Goal: Task Accomplishment & Management: Complete application form

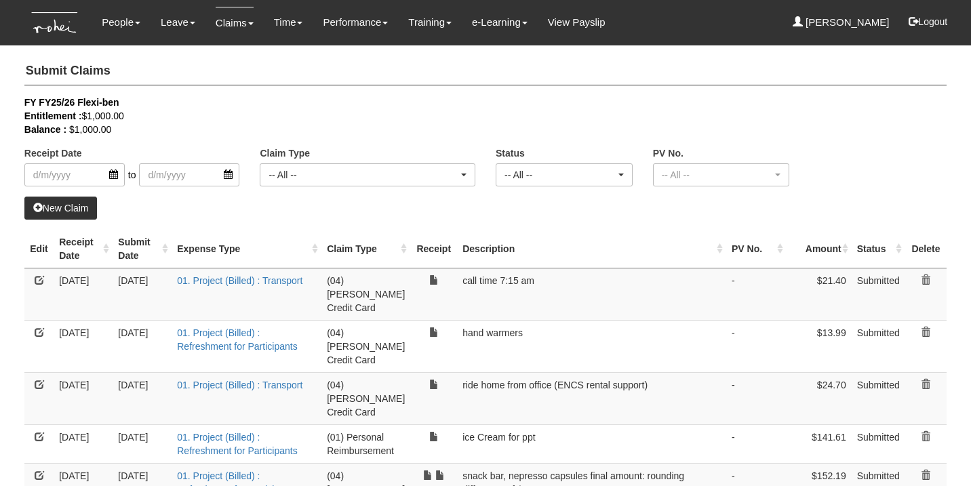
select select "50"
click at [65, 210] on link "New Claim" at bounding box center [60, 208] width 73 height 23
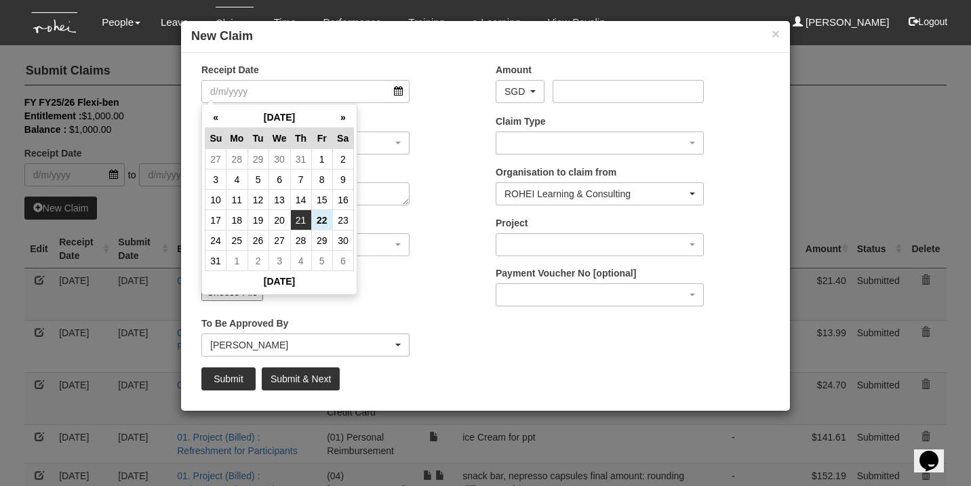
click at [299, 220] on td "21" at bounding box center [300, 220] width 21 height 20
type input "[DATE]"
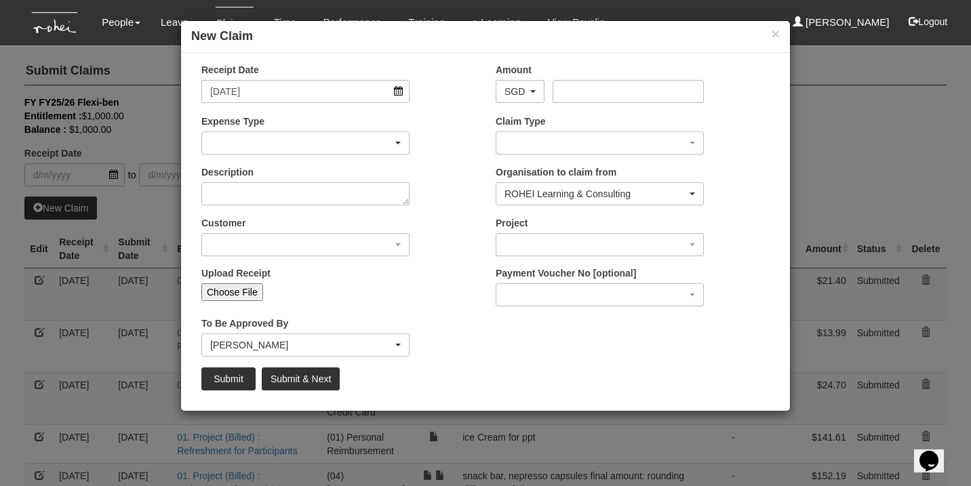
click at [350, 135] on div "button" at bounding box center [305, 143] width 207 height 22
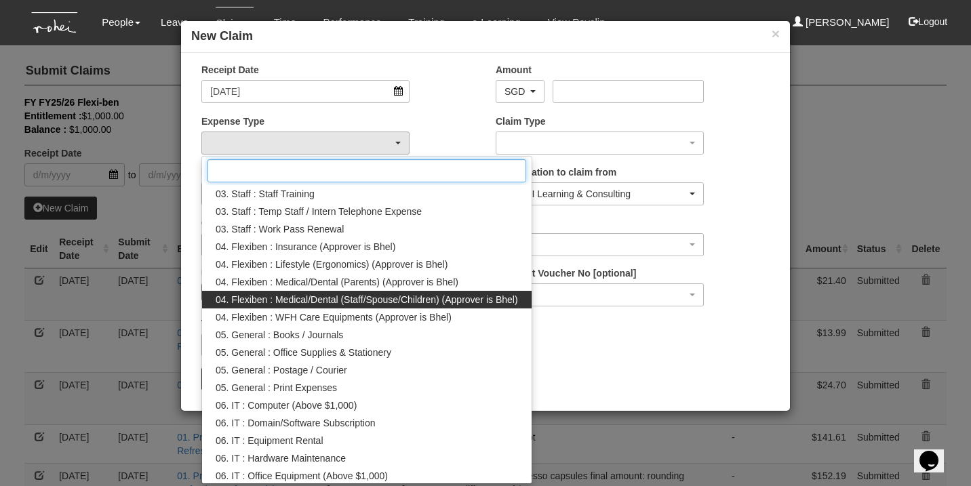
scroll to position [367, 0]
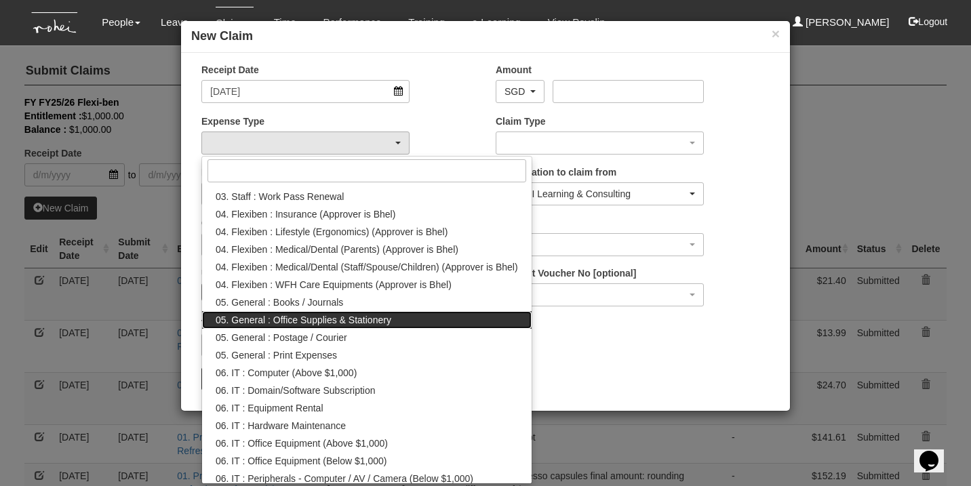
click at [377, 321] on span "05. General : Office Supplies & Stationery" at bounding box center [304, 320] width 176 height 14
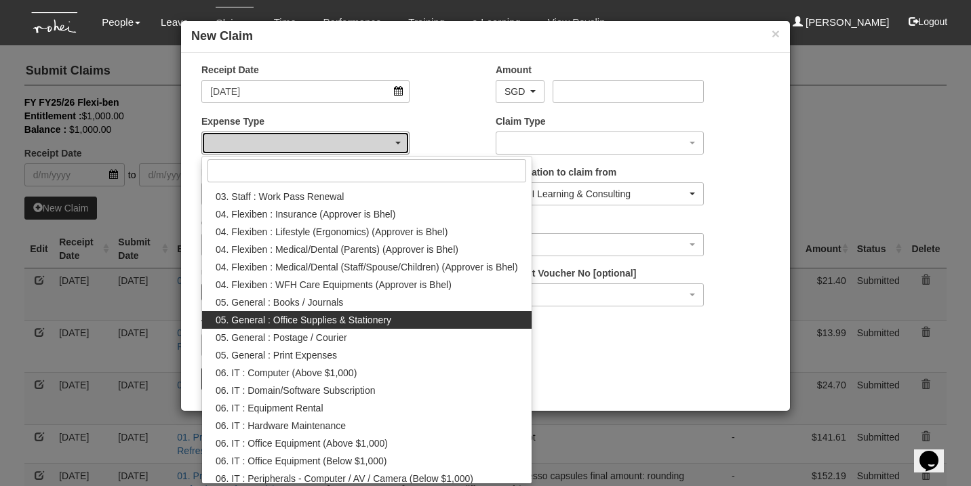
select select "147"
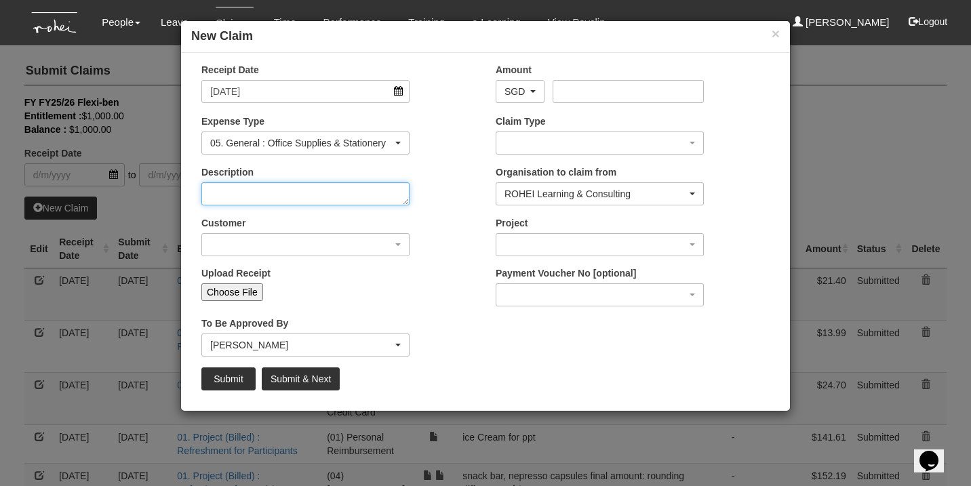
click at [266, 195] on textarea "Description" at bounding box center [305, 193] width 208 height 23
type textarea "snack bar"
click at [302, 243] on div "button" at bounding box center [305, 245] width 207 height 22
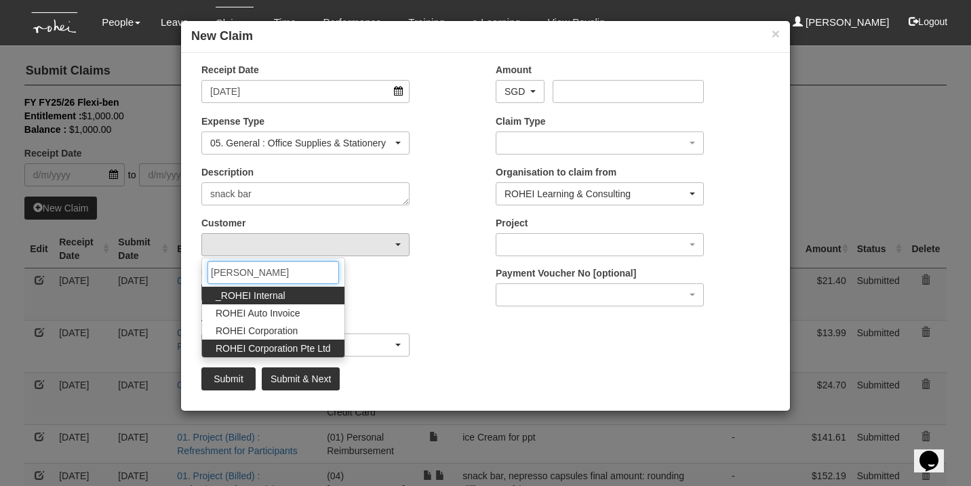
type input "[PERSON_NAME]"
click at [304, 344] on span "ROHEI Corporation Pte Ltd" at bounding box center [273, 349] width 115 height 14
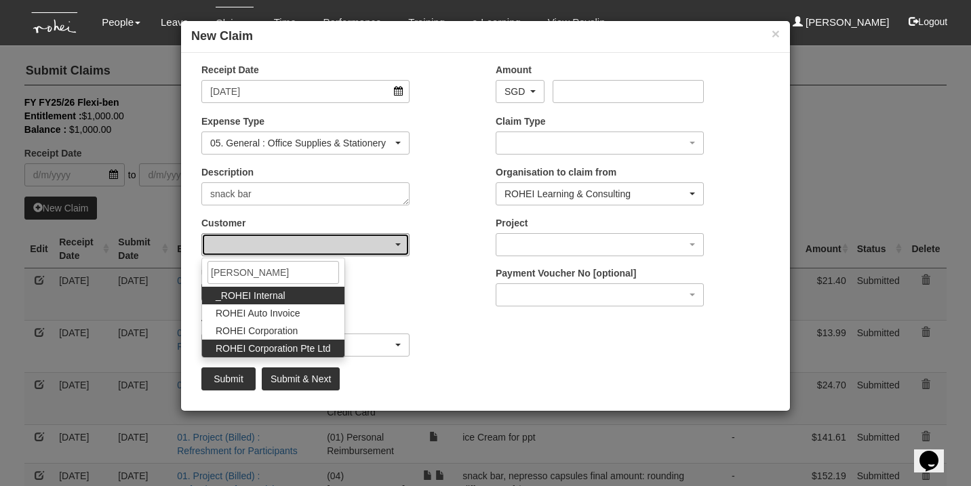
select select "124"
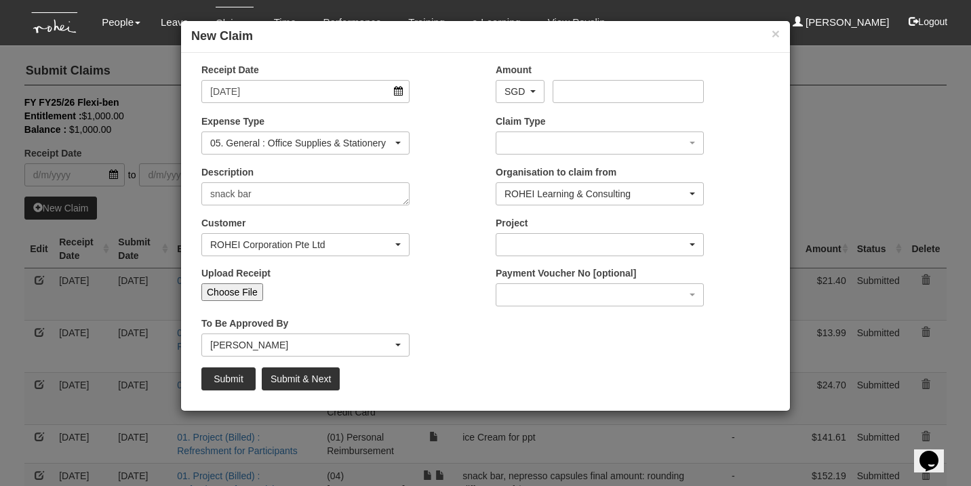
click at [576, 246] on div "button" at bounding box center [599, 245] width 207 height 22
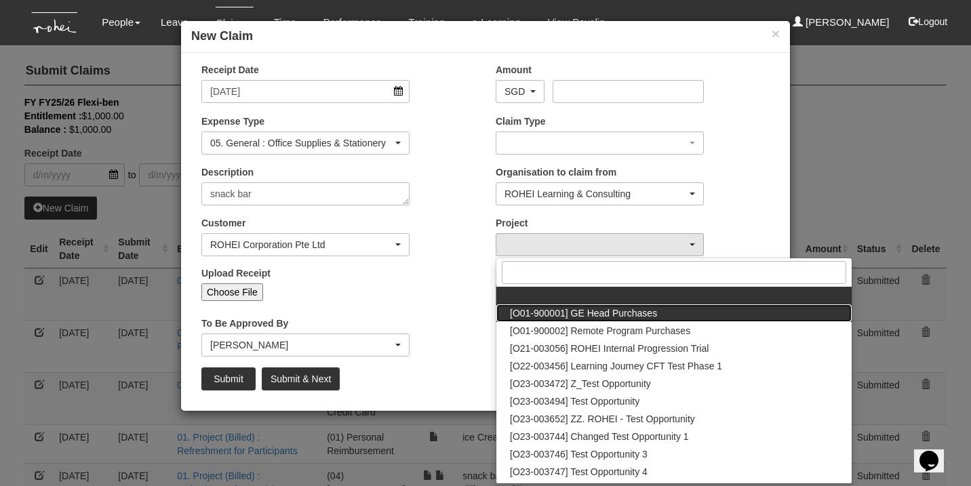
click at [596, 317] on span "[O01-900001] GE Head Purchases" at bounding box center [583, 313] width 147 height 14
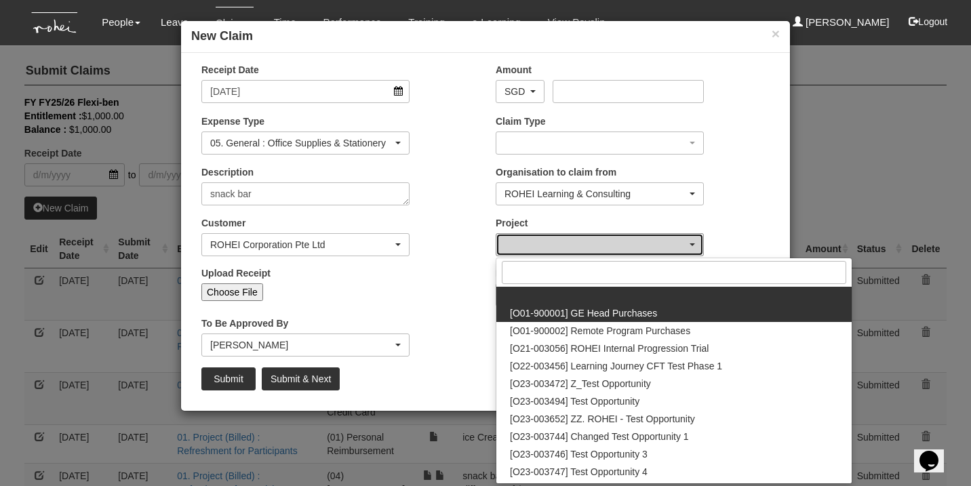
select select "1381"
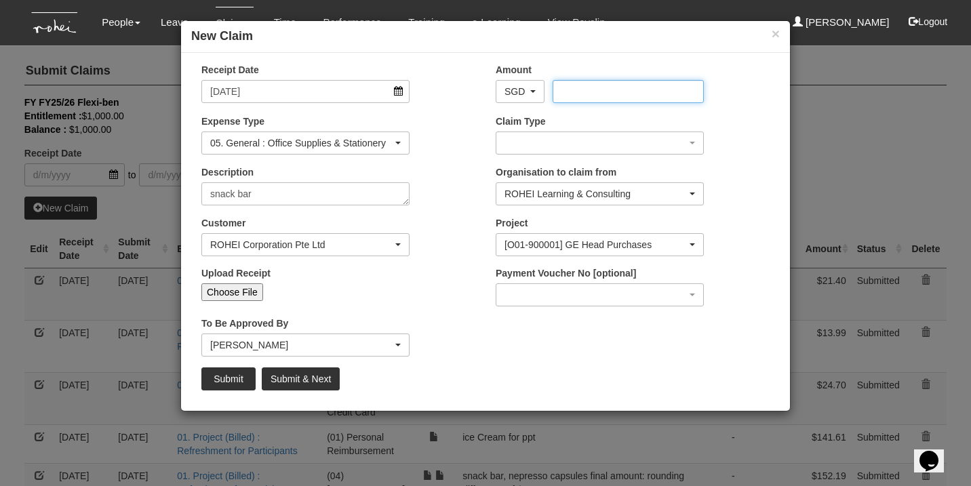
click at [610, 92] on input "Amount" at bounding box center [627, 91] width 150 height 23
type input "371.68"
click at [232, 289] on input "Choose File" at bounding box center [232, 292] width 62 height 18
type input "C:\fakepath\SG2025082201IVIS000032462896.pdf"
type input "Choose Another File"
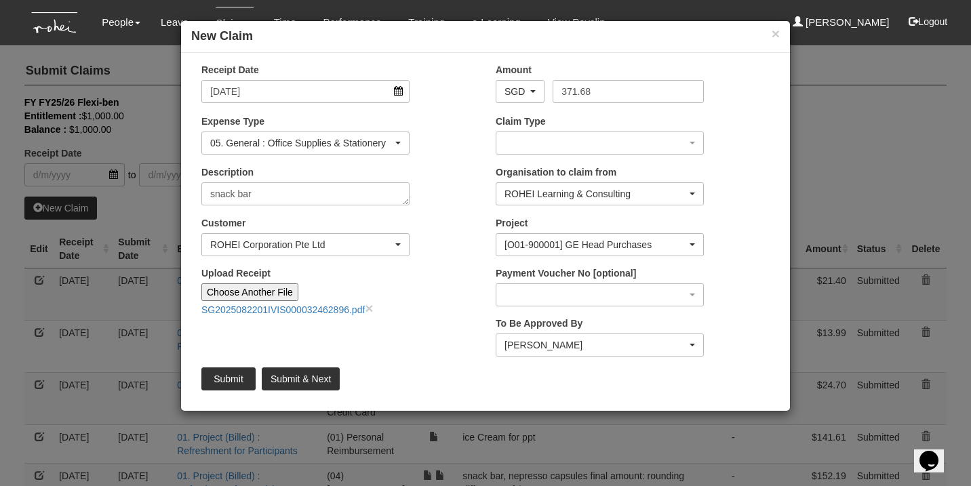
click at [234, 376] on input "Submit" at bounding box center [228, 378] width 54 height 23
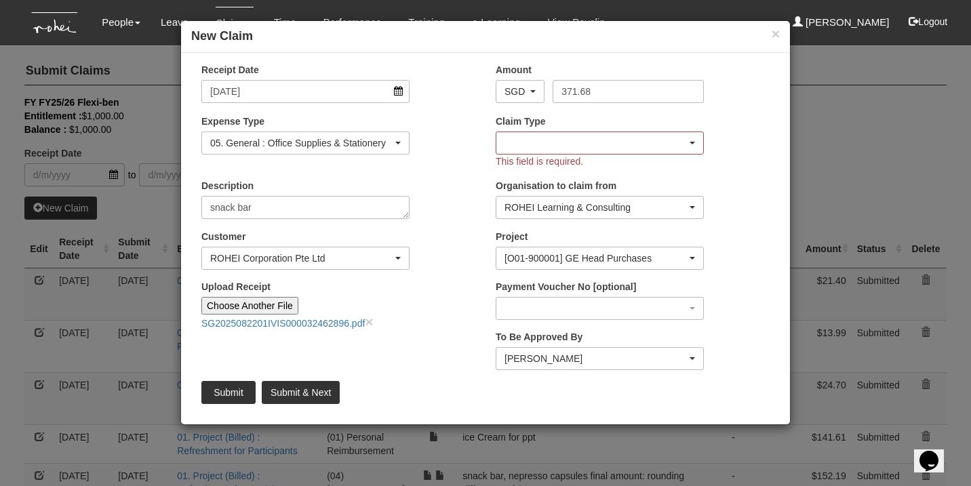
click at [563, 138] on div "button" at bounding box center [599, 143] width 207 height 22
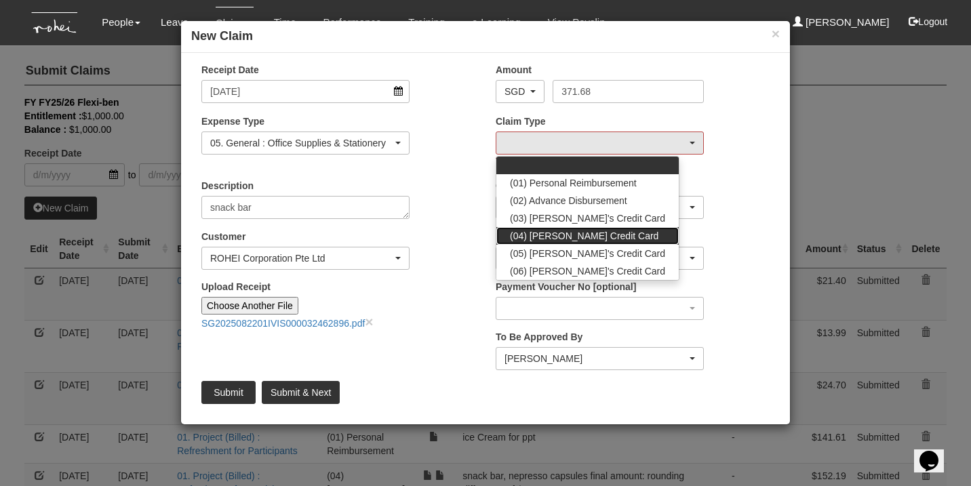
click at [577, 237] on span "(04) [PERSON_NAME] Credit Card" at bounding box center [584, 236] width 148 height 14
select select "16"
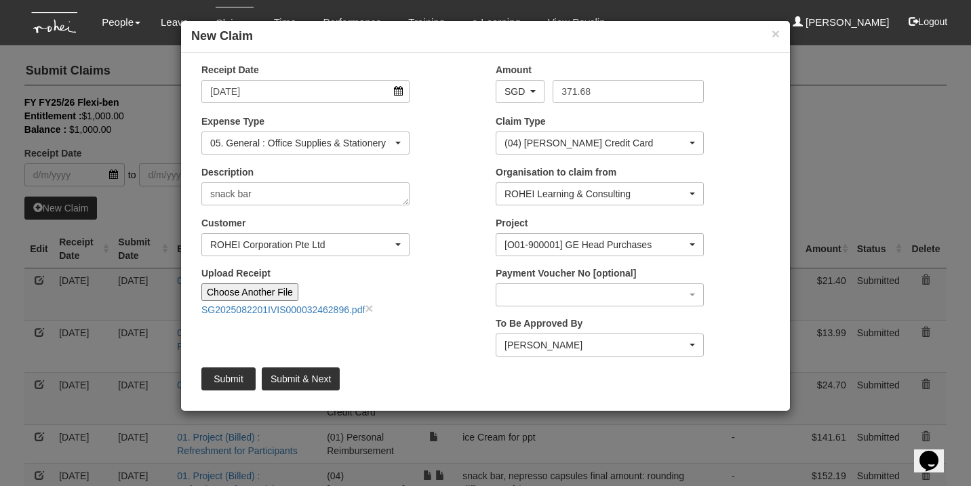
click at [216, 379] on input "Submit" at bounding box center [228, 378] width 54 height 23
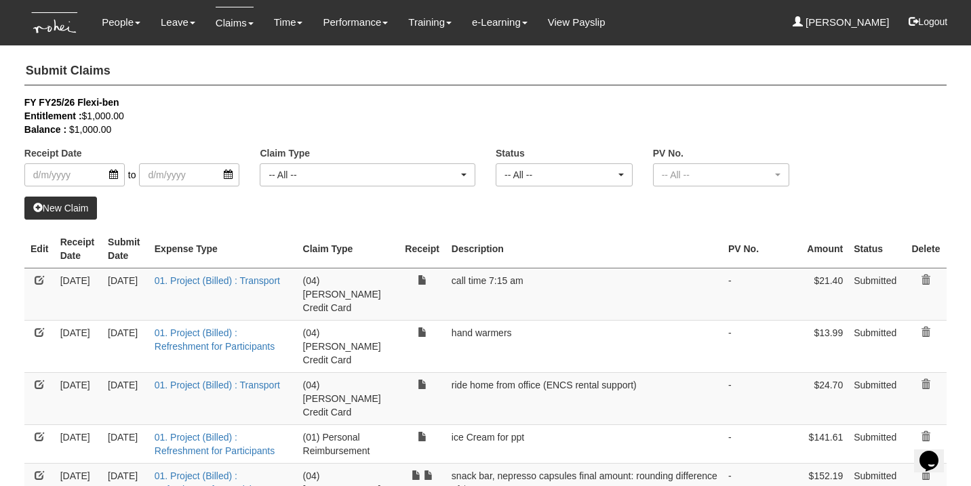
click at [231, 324] on td "01. Project (Billed) : Refreshment for Participants" at bounding box center [223, 346] width 148 height 52
click at [231, 327] on link "01. Project (Billed) : Refreshment for Participants" at bounding box center [215, 339] width 120 height 24
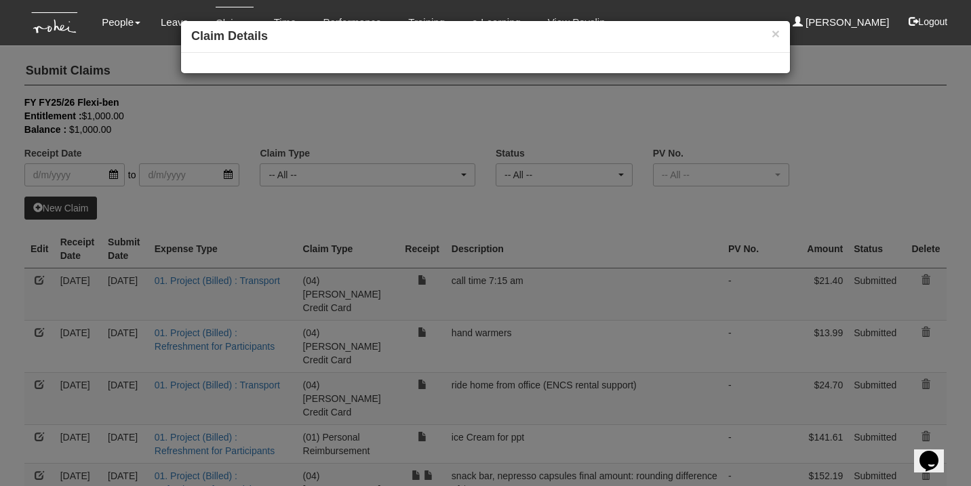
select select "50"
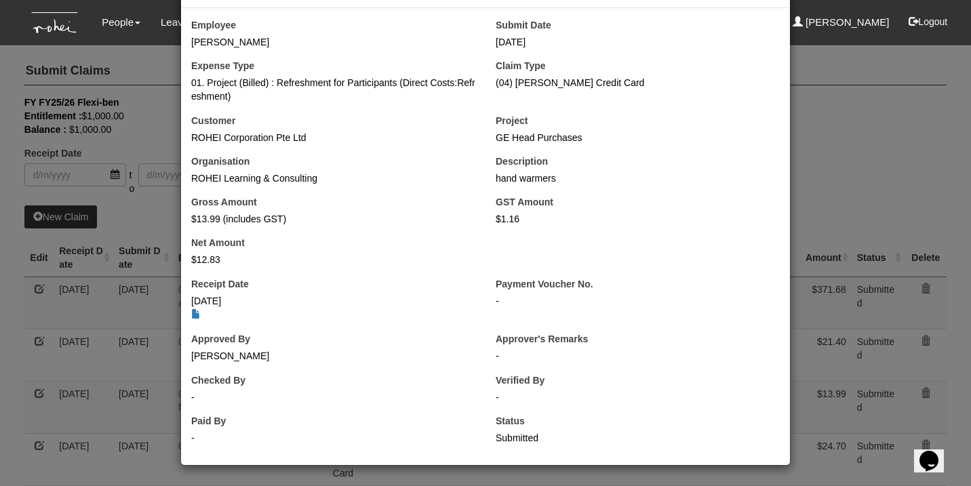
scroll to position [44, 0]
click at [833, 106] on div "× Claim Details Employee [PERSON_NAME] Submit Date [DATE] Expense Type 01. Proj…" at bounding box center [485, 243] width 971 height 486
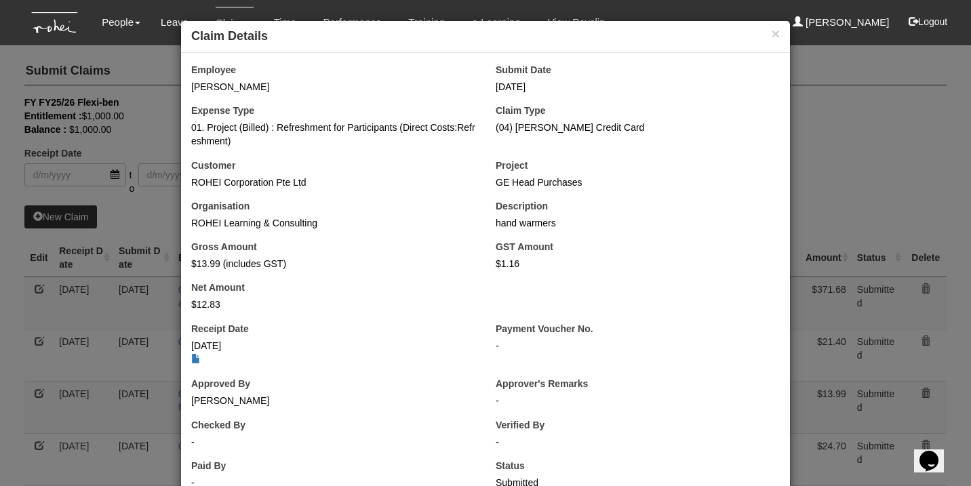
scroll to position [0, 0]
click at [102, 296] on div "× Claim Details Employee [PERSON_NAME] Submit Date [DATE] Expense Type 01. Proj…" at bounding box center [485, 243] width 971 height 486
click at [773, 36] on button "×" at bounding box center [775, 33] width 8 height 14
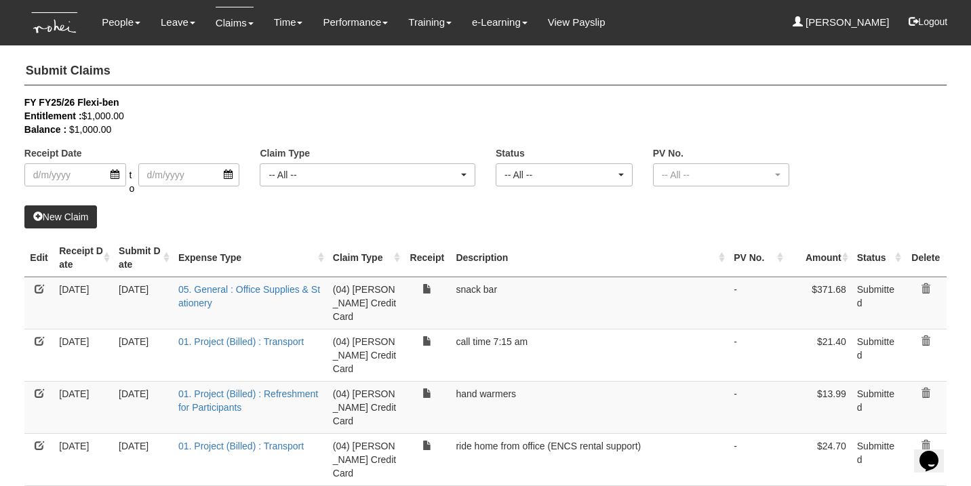
click at [39, 388] on link at bounding box center [39, 392] width 9 height 9
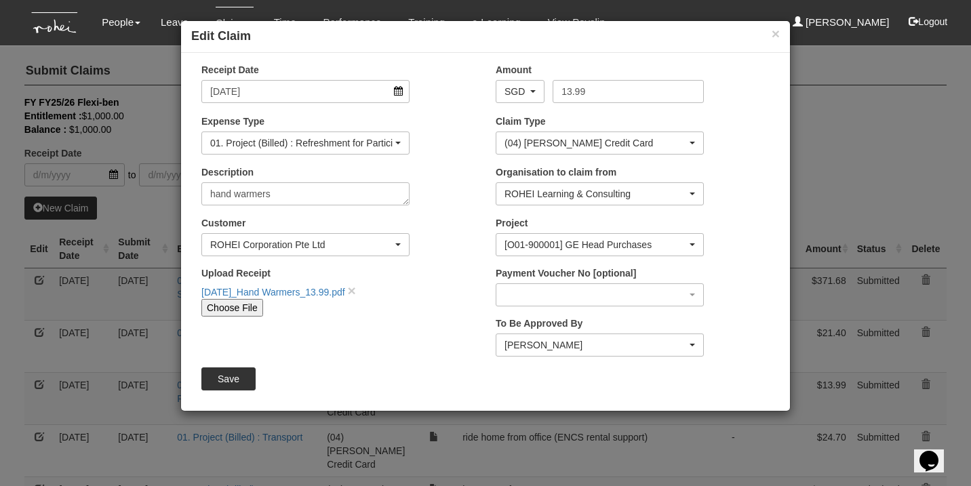
click at [353, 143] on div "01. Project (Billed) : Refreshment for Participants" at bounding box center [301, 143] width 182 height 14
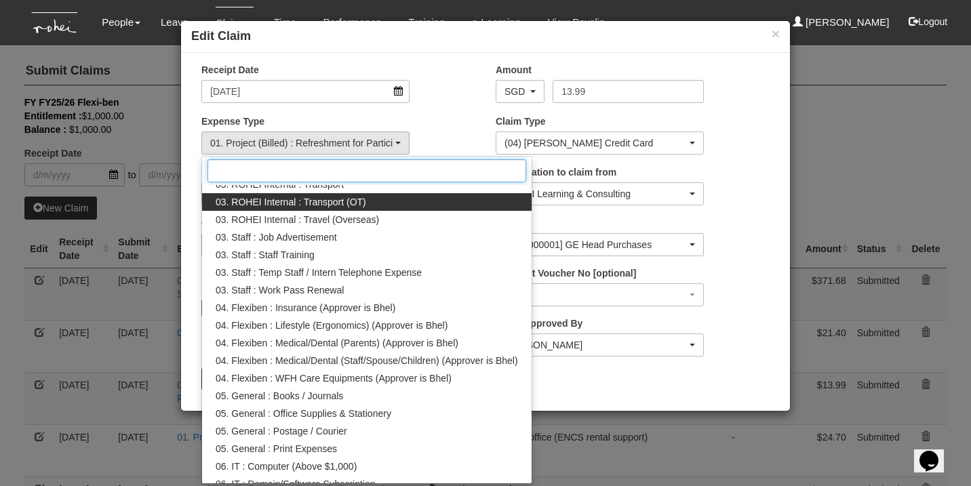
scroll to position [310, 0]
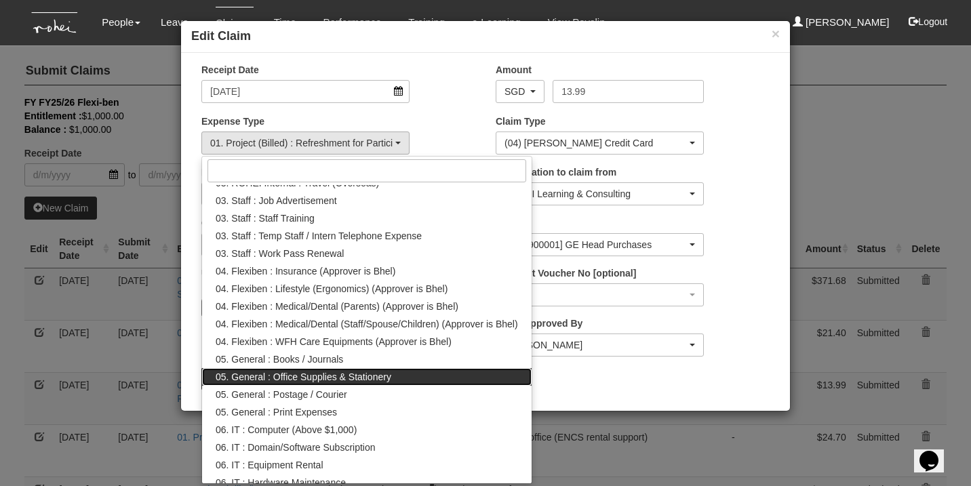
click at [399, 374] on link "05. General : Office Supplies & Stationery" at bounding box center [366, 377] width 329 height 18
select select "147"
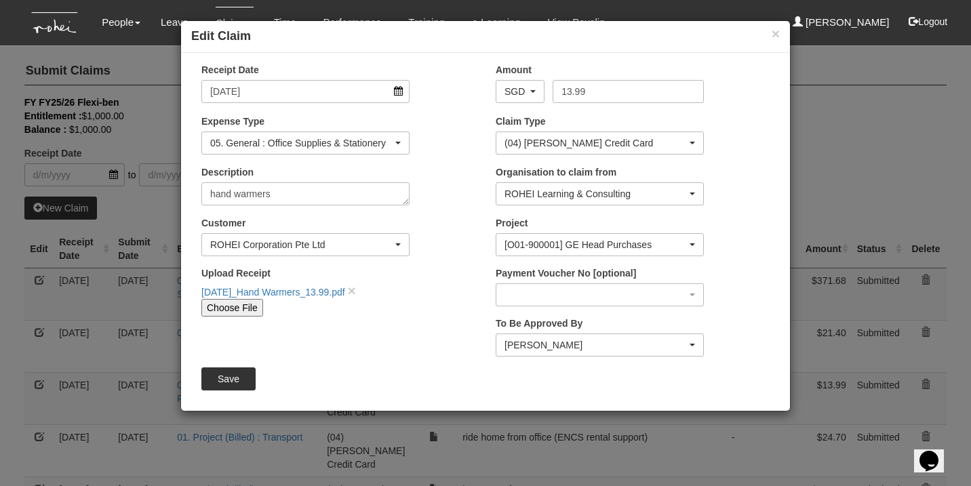
click at [235, 375] on input "Save" at bounding box center [228, 378] width 54 height 23
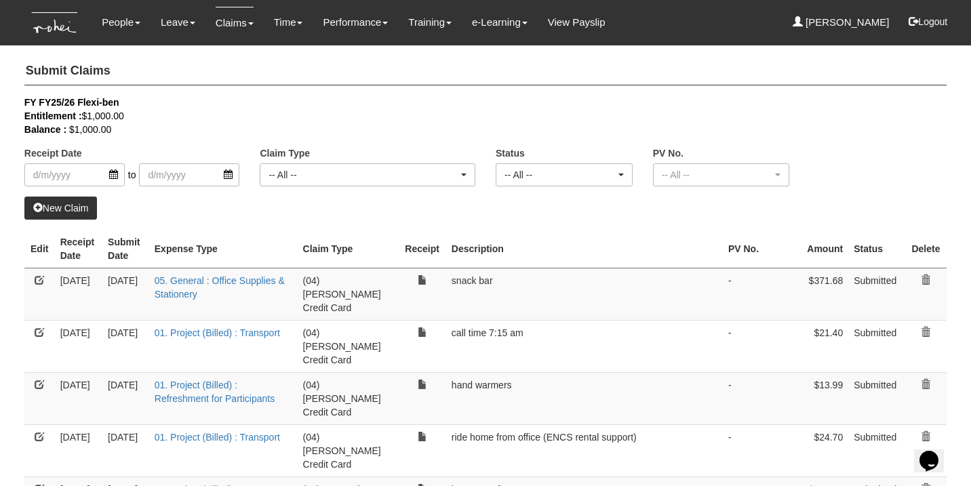
select select "50"
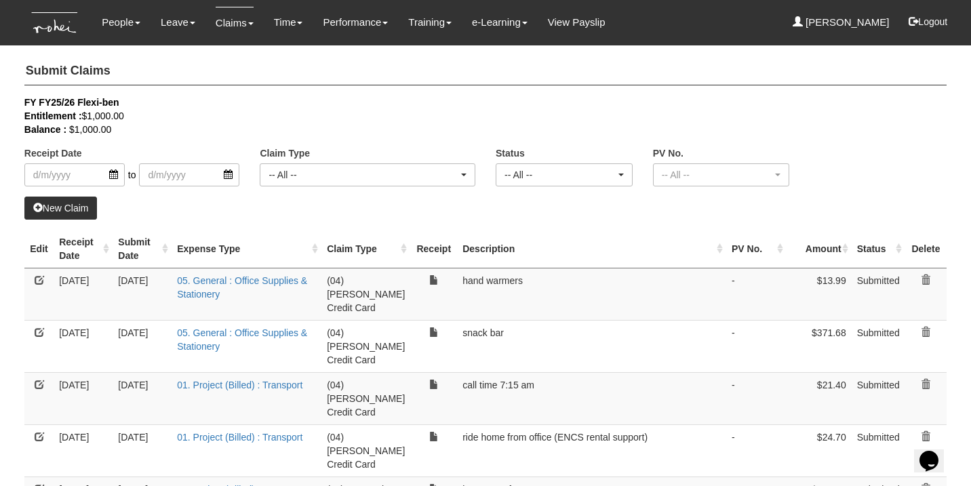
click at [816, 68] on h4 "Submit Claims" at bounding box center [485, 72] width 922 height 28
